Goal: Obtain resource: Download file/media

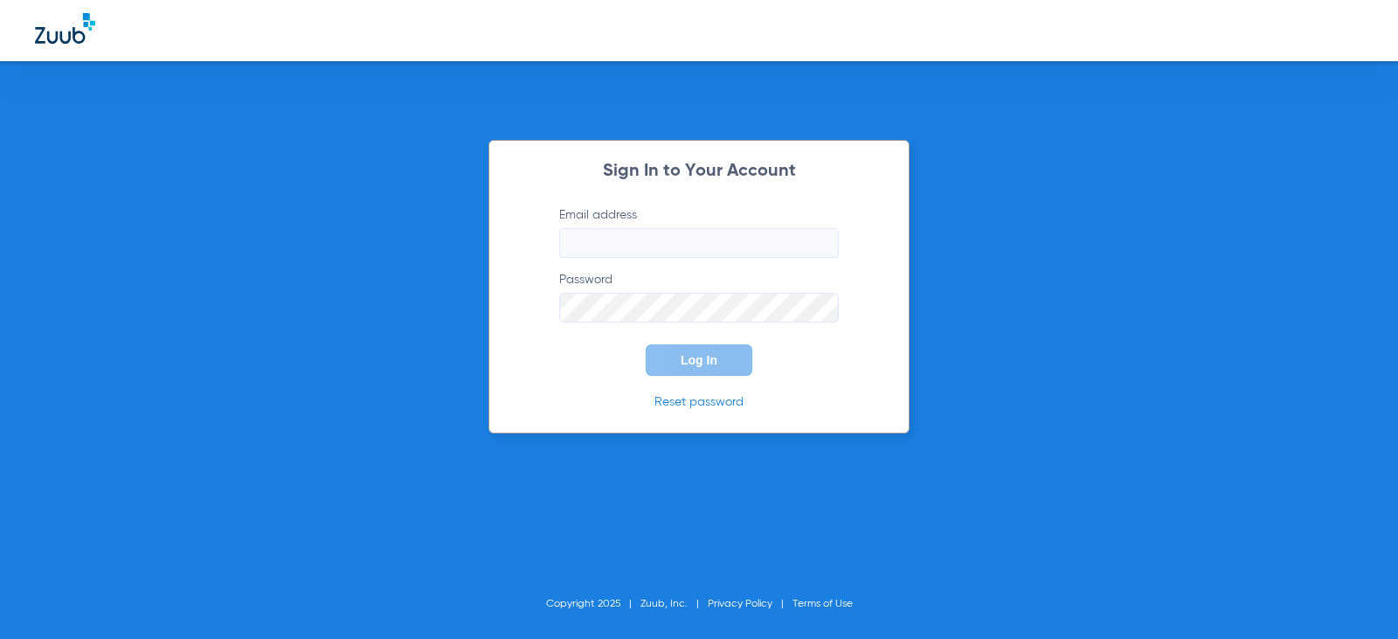
click at [759, 245] on input "Email address" at bounding box center [699, 243] width 280 height 30
click at [649, 245] on input "[DOMAIN_NAME]" at bounding box center [699, 243] width 280 height 30
type input "[EMAIL_ADDRESS][DOMAIN_NAME]"
click at [694, 361] on span "Log In" at bounding box center [699, 360] width 37 height 14
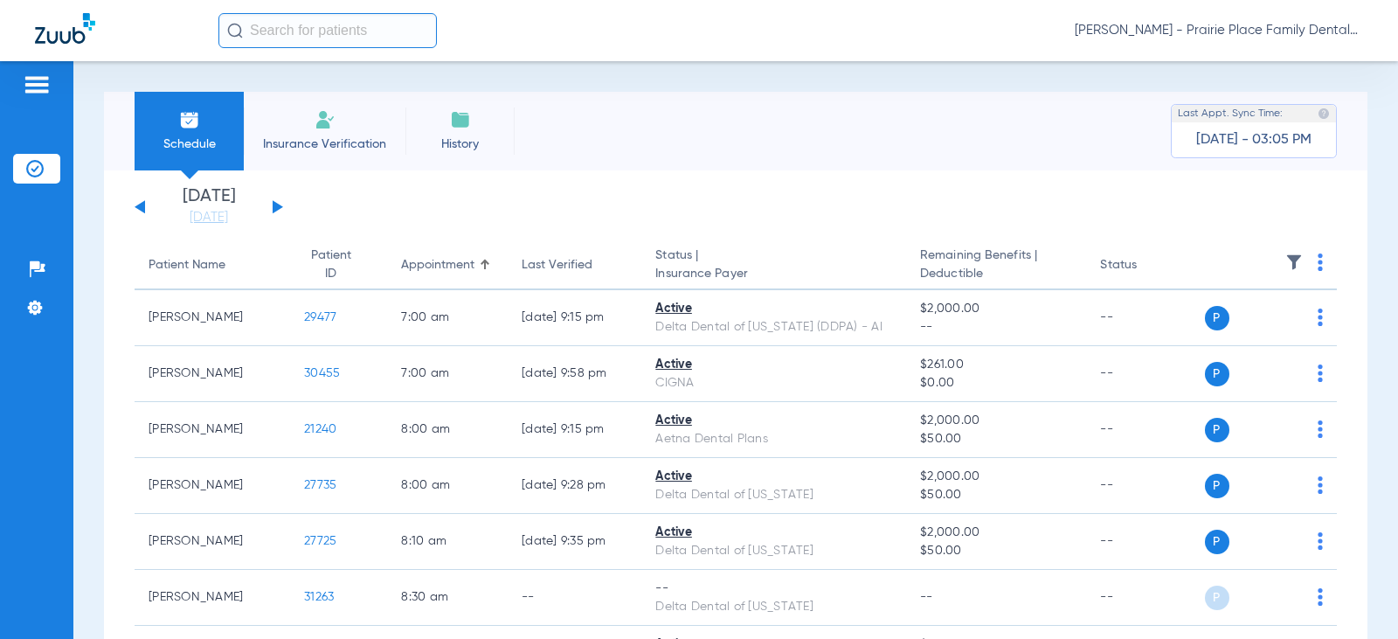
click at [275, 203] on button at bounding box center [278, 206] width 10 height 13
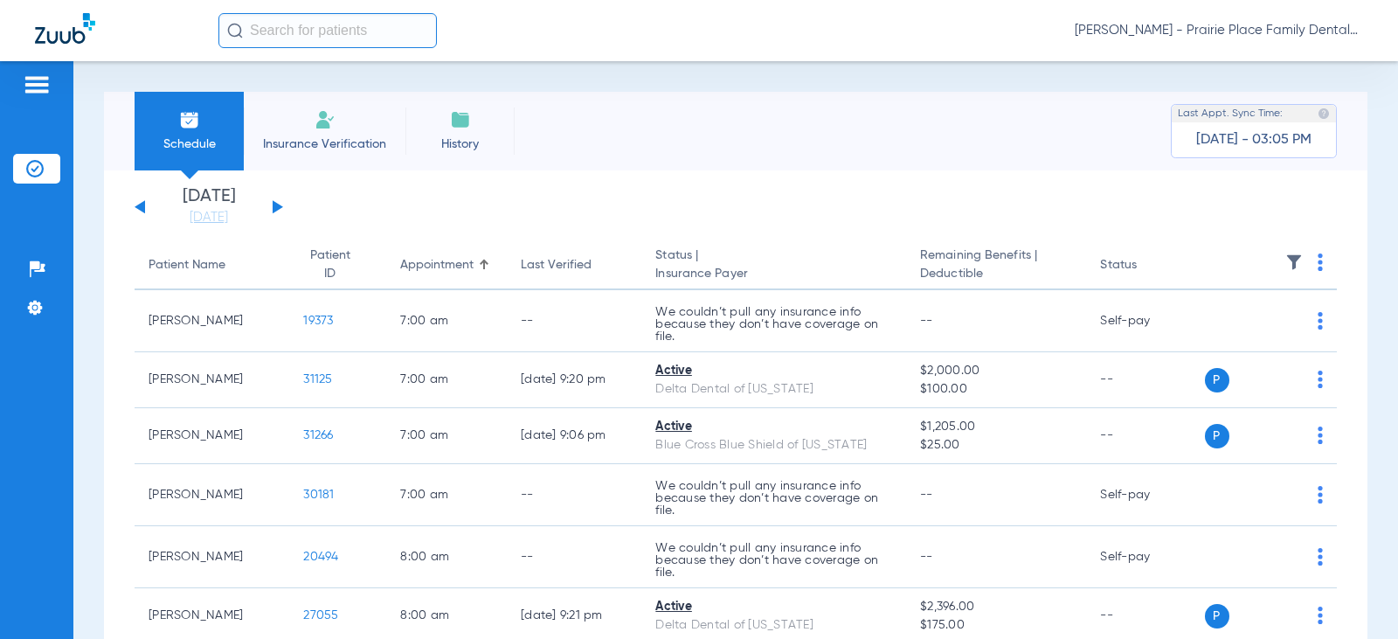
click at [273, 205] on button at bounding box center [278, 206] width 10 height 13
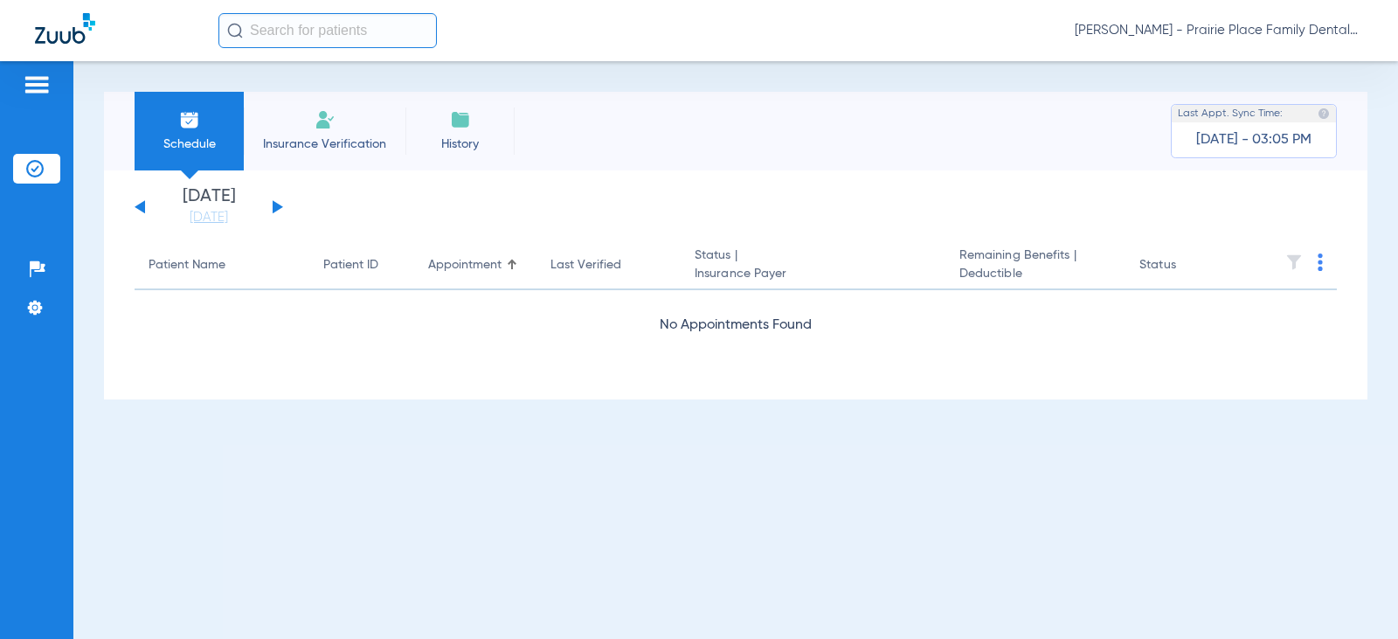
click at [273, 205] on button at bounding box center [278, 206] width 10 height 13
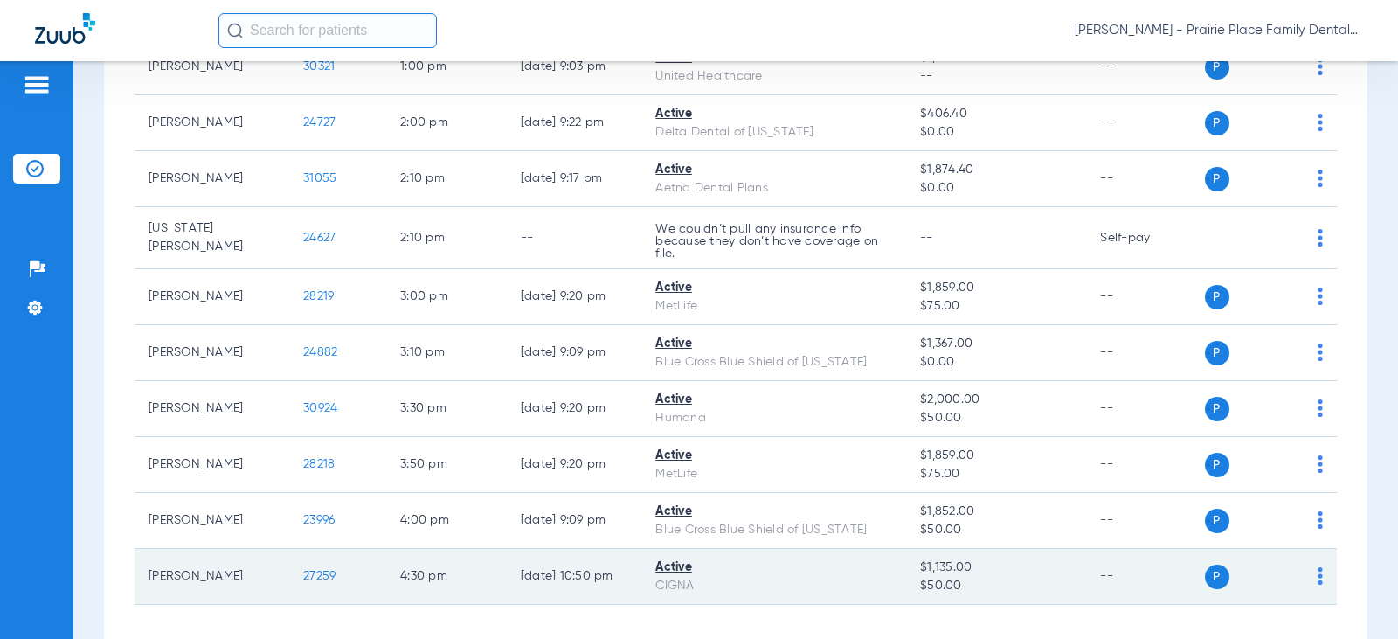
scroll to position [1053, 0]
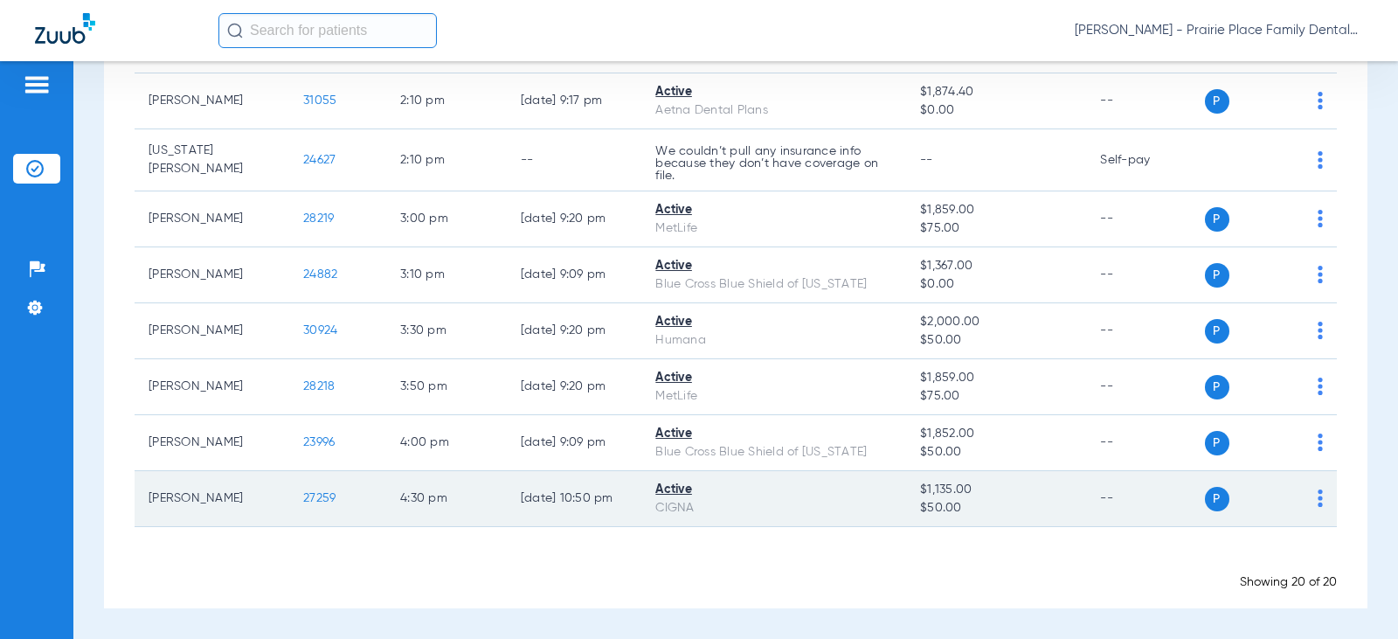
click at [303, 493] on span "27259" at bounding box center [319, 498] width 32 height 12
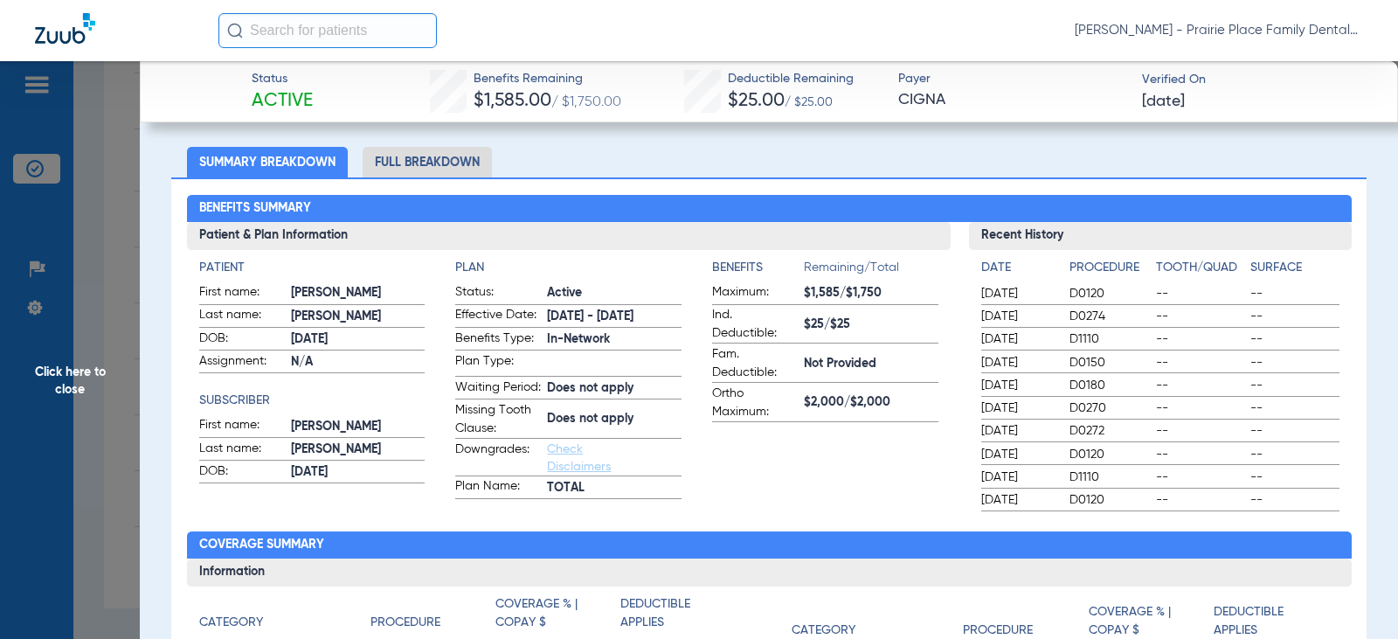
scroll to position [0, 0]
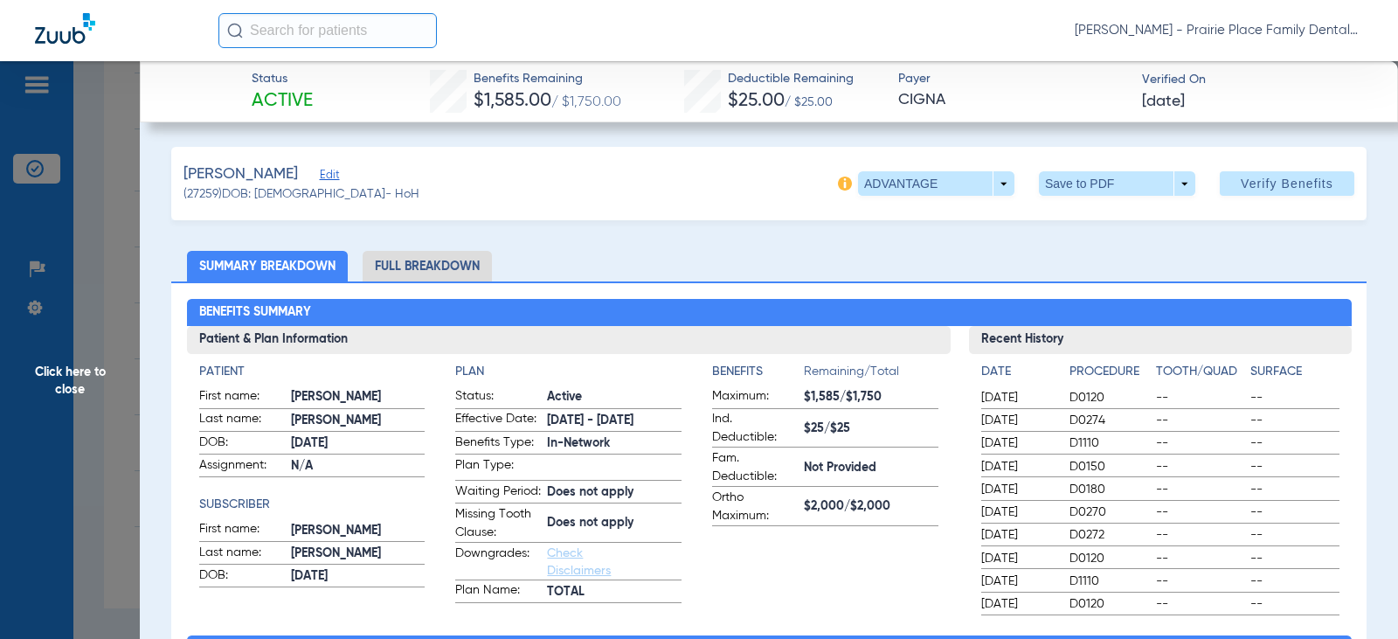
click at [436, 270] on li "Full Breakdown" at bounding box center [427, 266] width 129 height 31
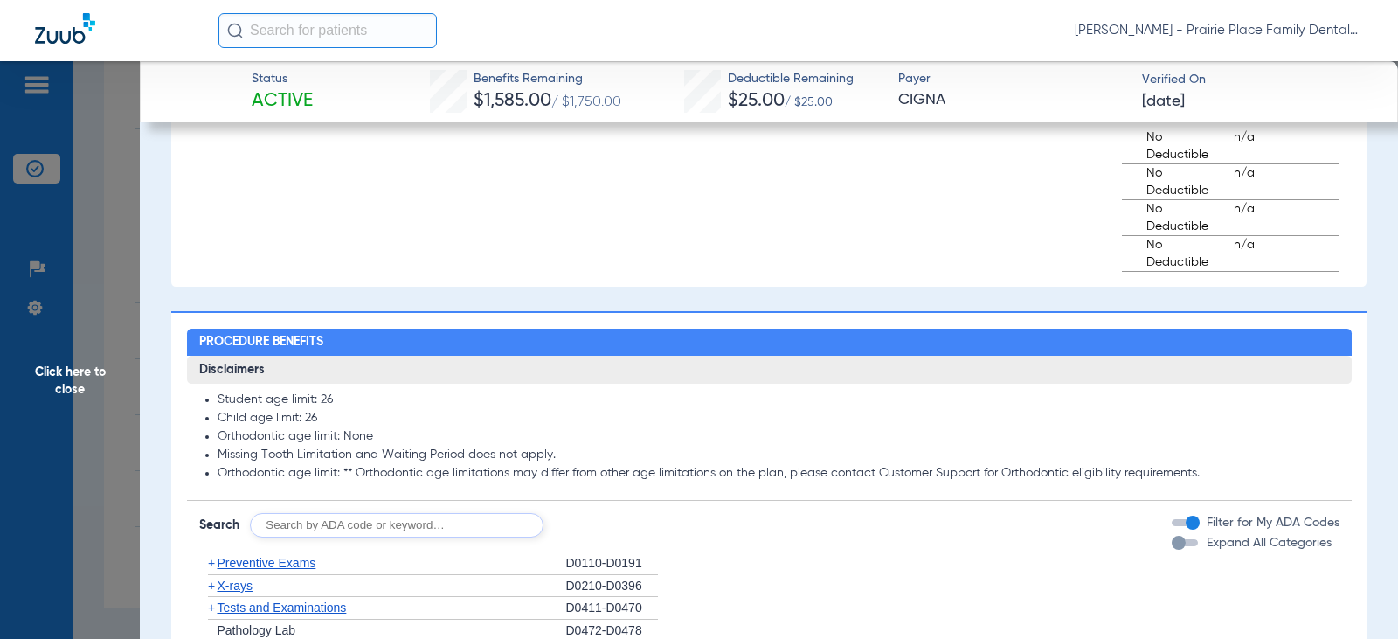
scroll to position [1573, 0]
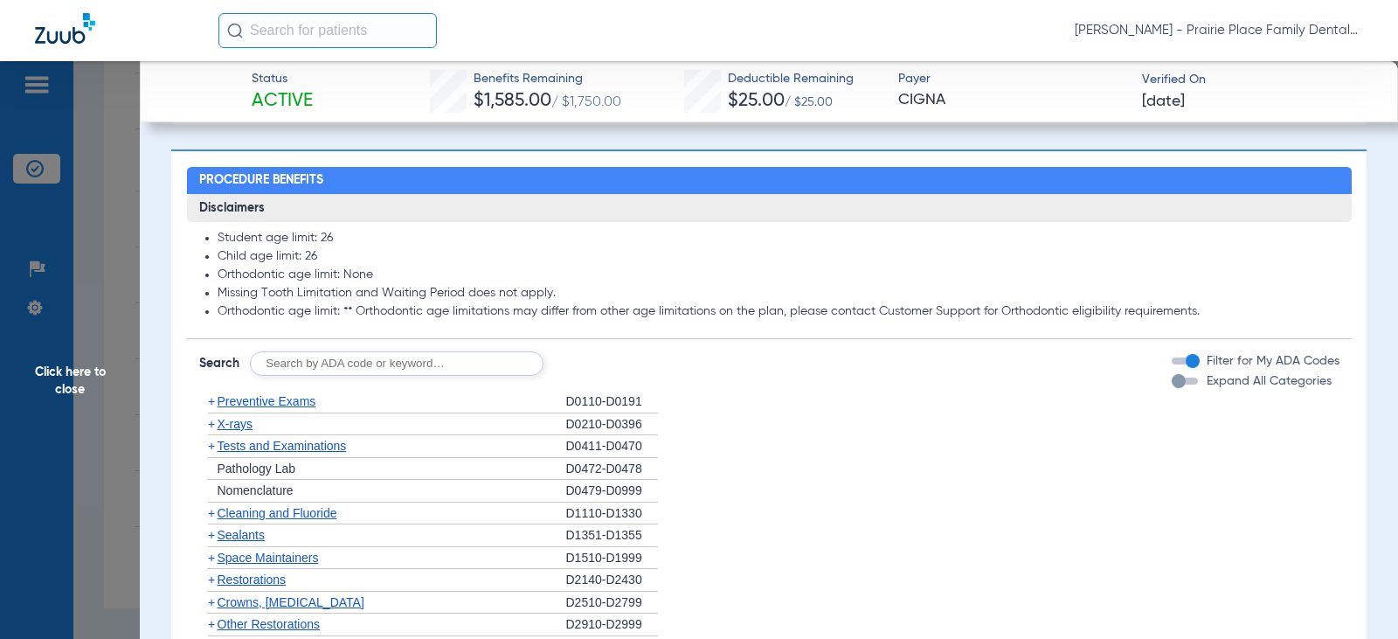
click at [1176, 385] on div "button" at bounding box center [1185, 381] width 26 height 7
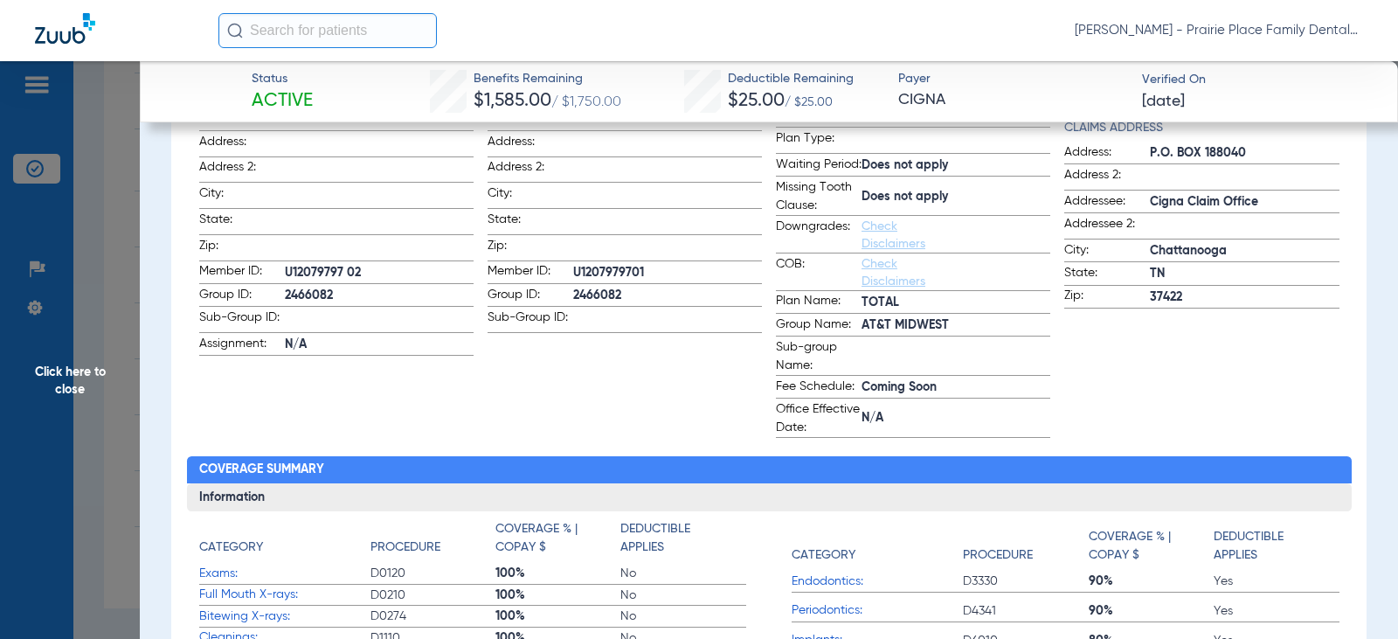
scroll to position [0, 0]
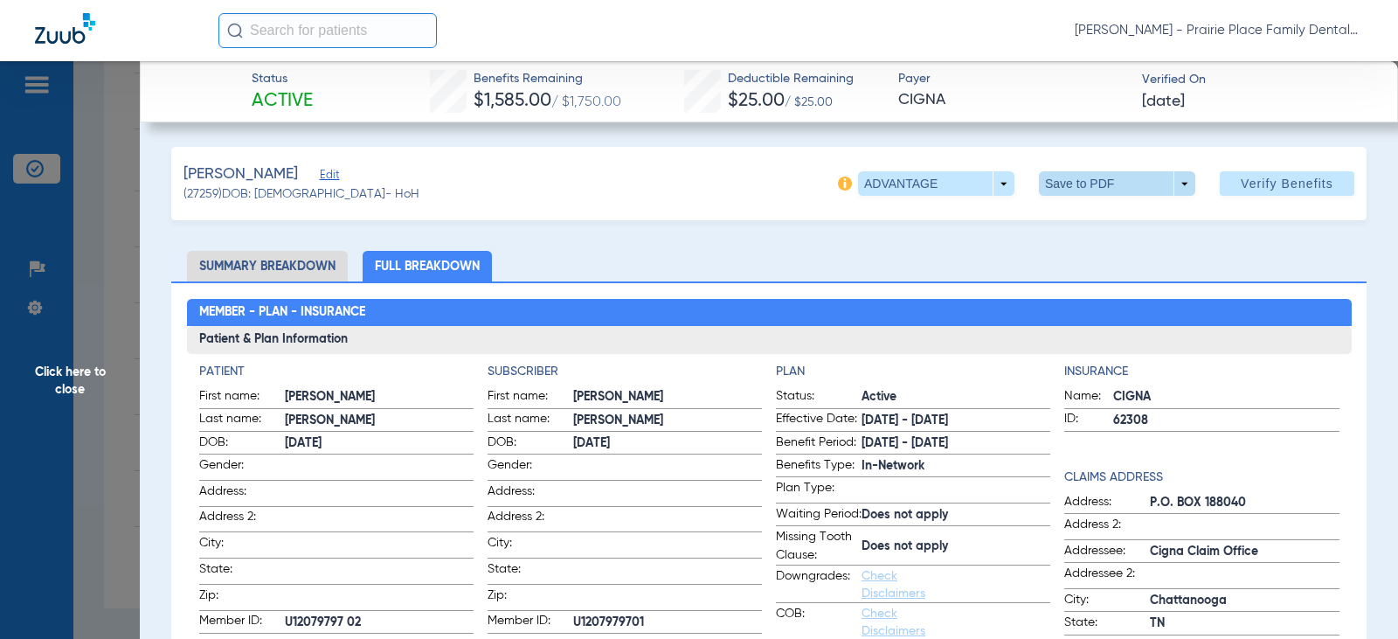
click at [1166, 185] on span at bounding box center [1117, 183] width 156 height 24
click at [1129, 224] on span "Save to PDF" at bounding box center [1110, 218] width 69 height 12
click at [1169, 186] on span at bounding box center [1117, 183] width 156 height 24
click at [1110, 209] on button "insert_drive_file Save to PDF" at bounding box center [1093, 218] width 132 height 35
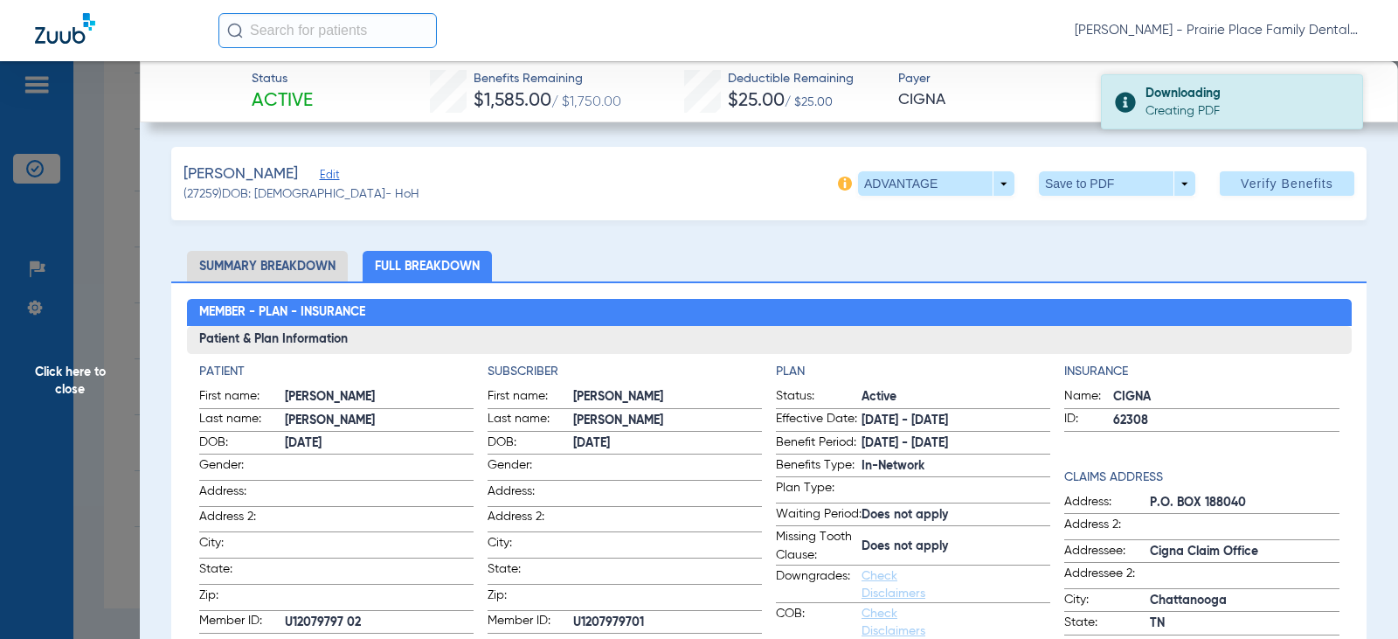
click at [1183, 100] on div "Downloading" at bounding box center [1247, 93] width 202 height 17
